Goal: Task Accomplishment & Management: Complete application form

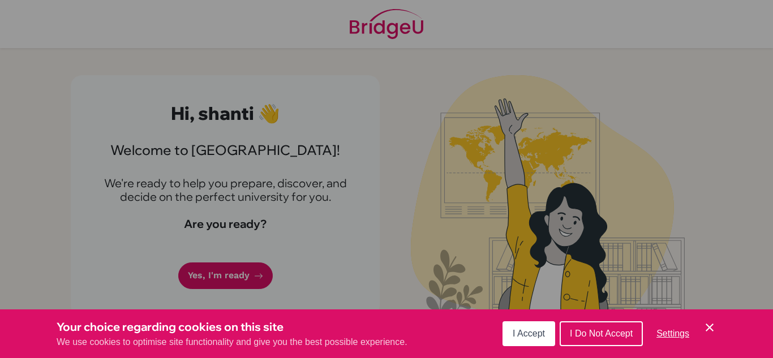
click at [709, 325] on icon "Cookie Control Close Icon" at bounding box center [710, 328] width 14 height 14
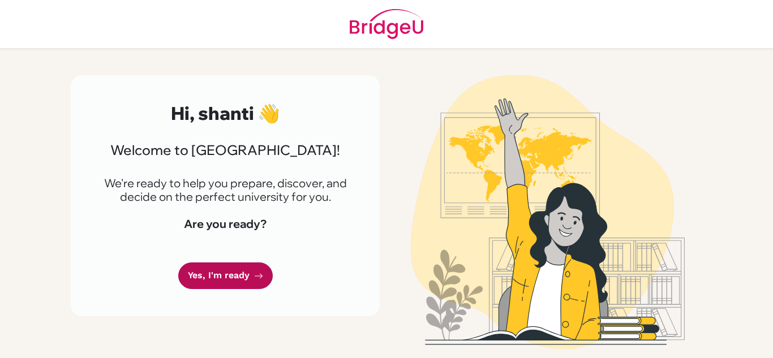
click at [232, 277] on link "Yes, I'm ready" at bounding box center [225, 275] width 94 height 27
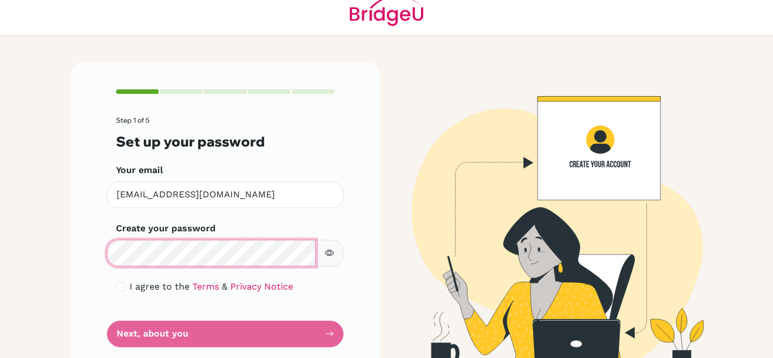
scroll to position [38, 0]
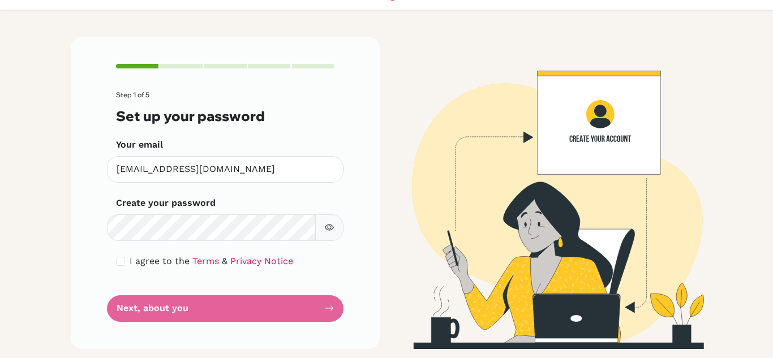
click at [206, 308] on form "Step 1 of 5 Set up your password Your email [EMAIL_ADDRESS][DOMAIN_NAME] Invali…" at bounding box center [225, 206] width 218 height 230
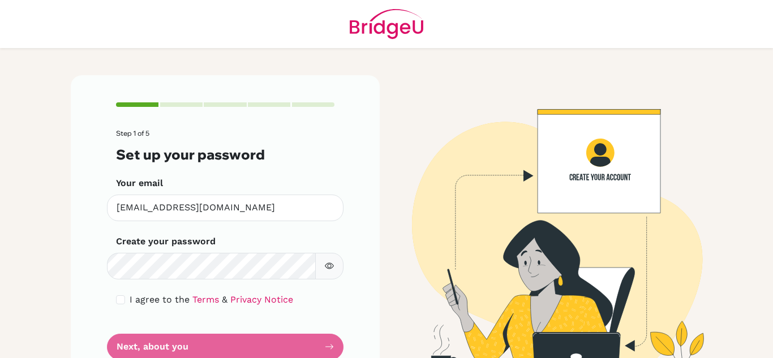
scroll to position [38, 0]
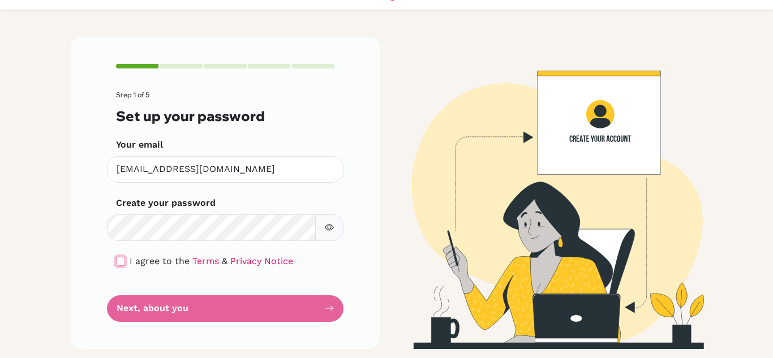
click at [117, 262] on input "checkbox" at bounding box center [120, 261] width 9 height 9
checkbox input "true"
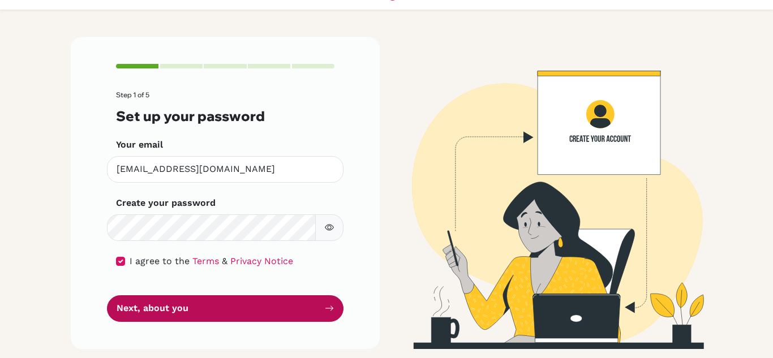
click at [128, 303] on button "Next, about you" at bounding box center [225, 308] width 236 height 27
